Goal: Task Accomplishment & Management: Use online tool/utility

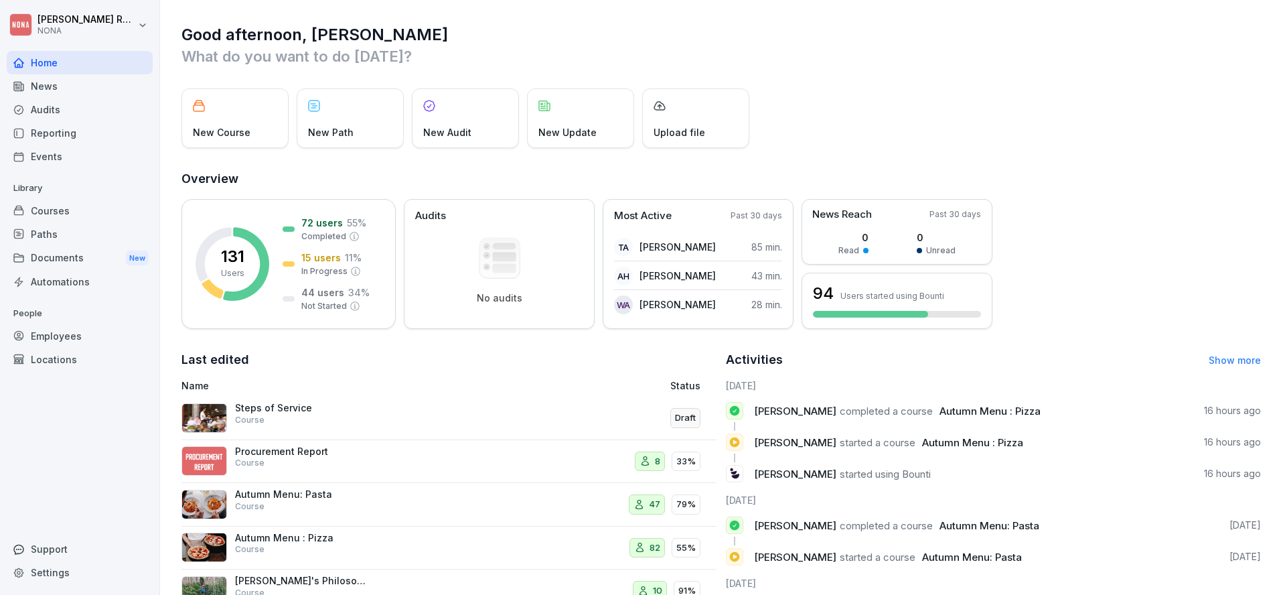
click at [289, 453] on p "Procurement Report" at bounding box center [302, 451] width 134 height 12
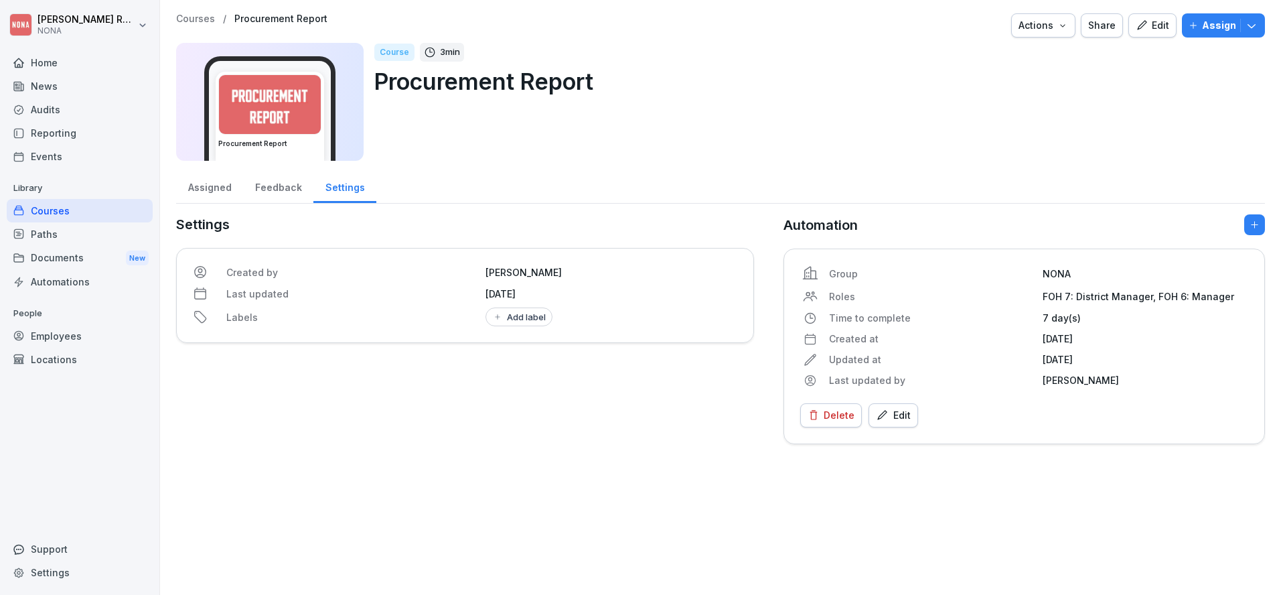
click at [1129, 31] on button "Edit" at bounding box center [1153, 25] width 48 height 24
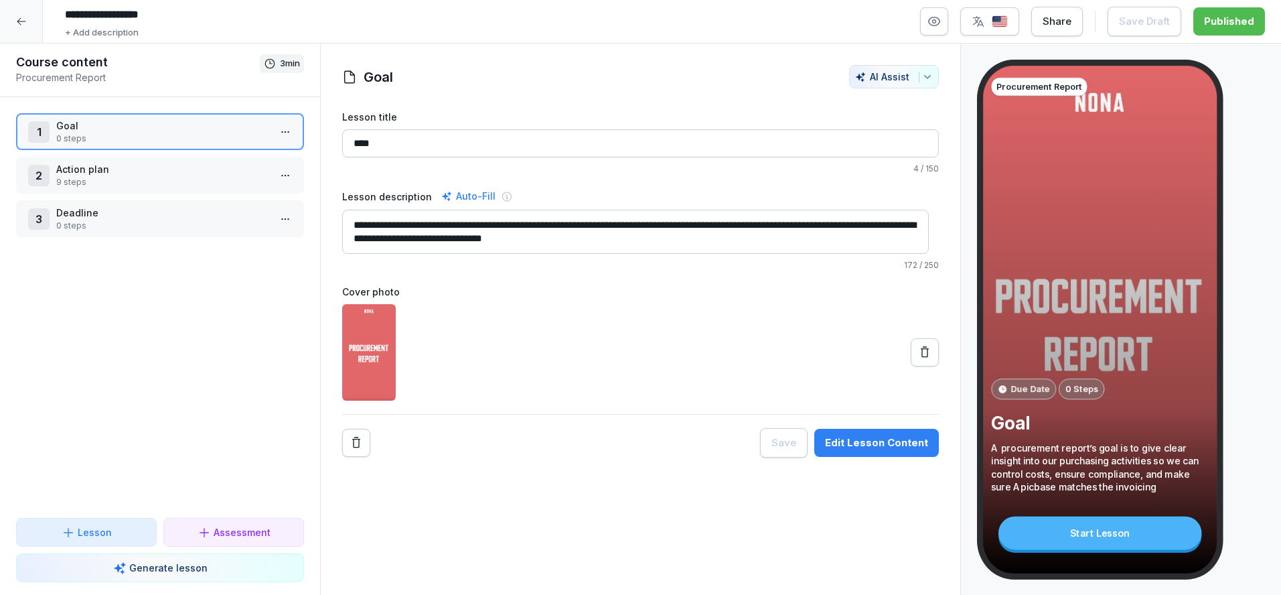
click at [159, 222] on p "0 steps" at bounding box center [162, 226] width 213 height 12
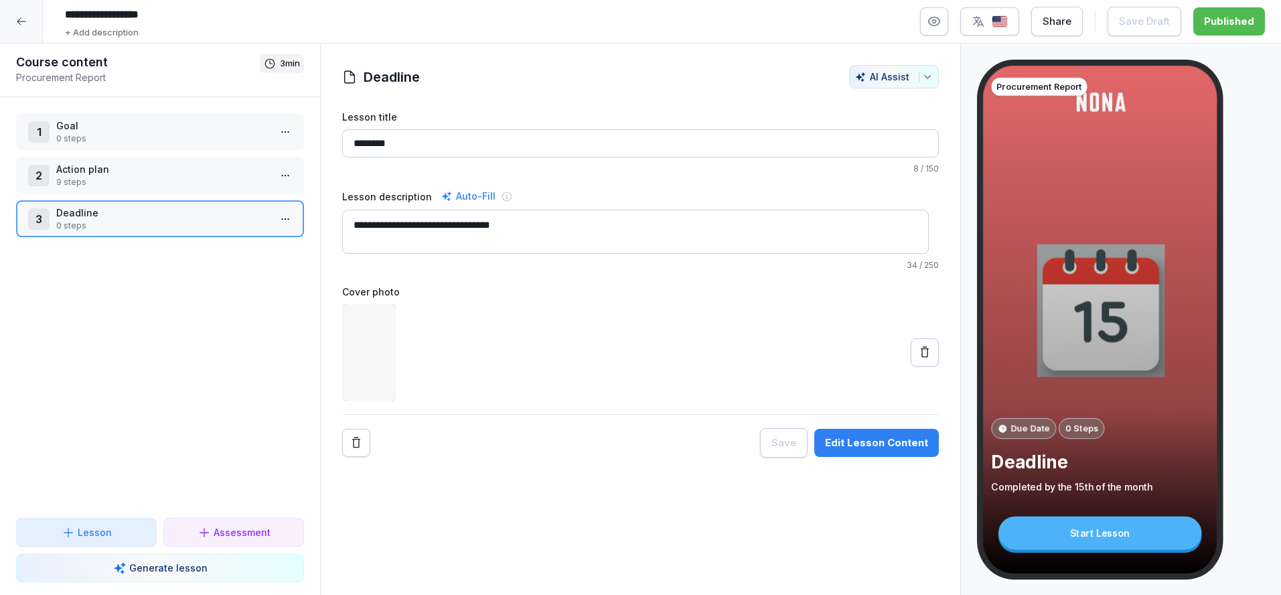
click at [159, 163] on p "Action plan" at bounding box center [162, 169] width 213 height 14
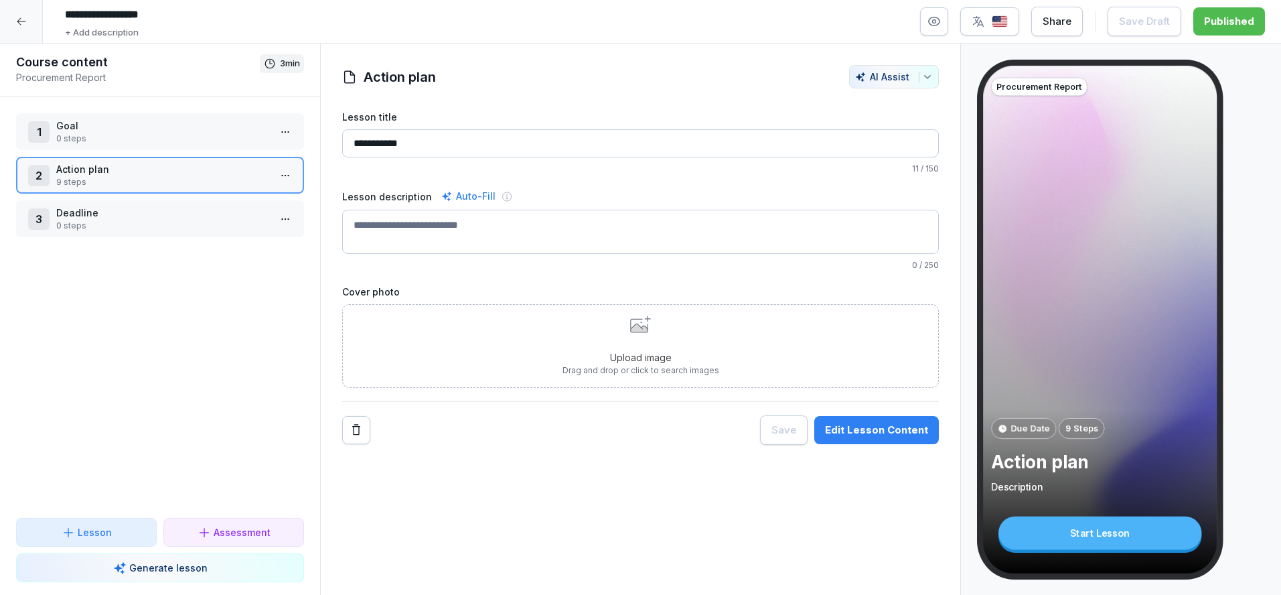
click at [877, 418] on button "Edit Lesson Content" at bounding box center [877, 430] width 125 height 28
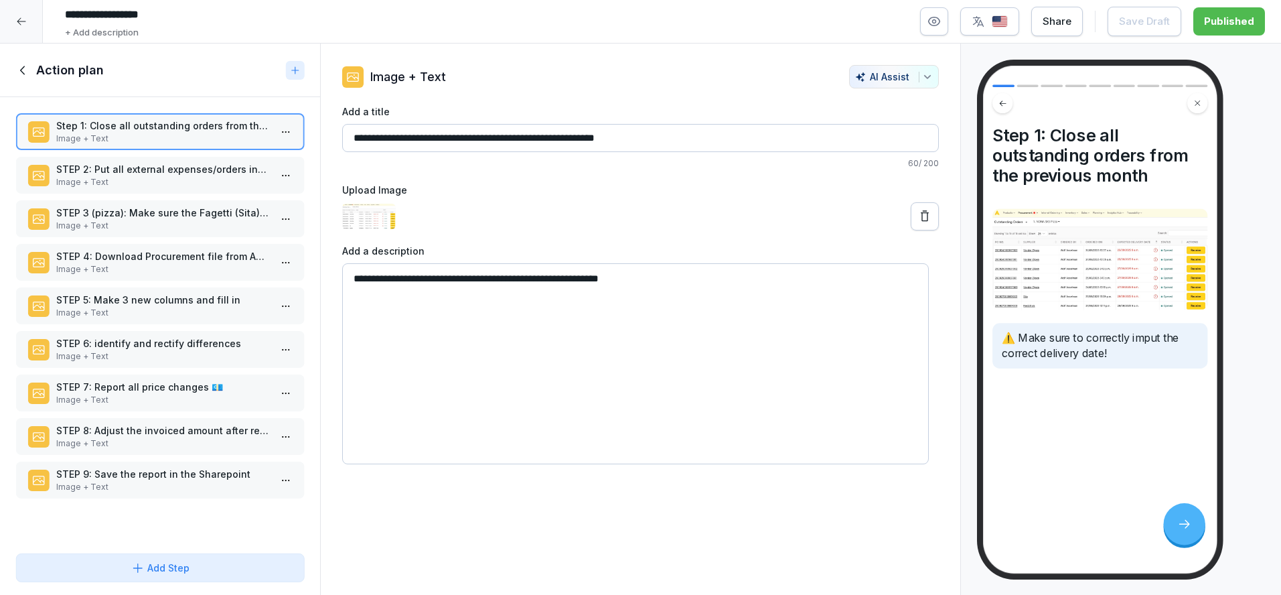
click at [185, 484] on p "Image + Text" at bounding box center [162, 487] width 213 height 12
